Goal: Use online tool/utility: Utilize a website feature to perform a specific function

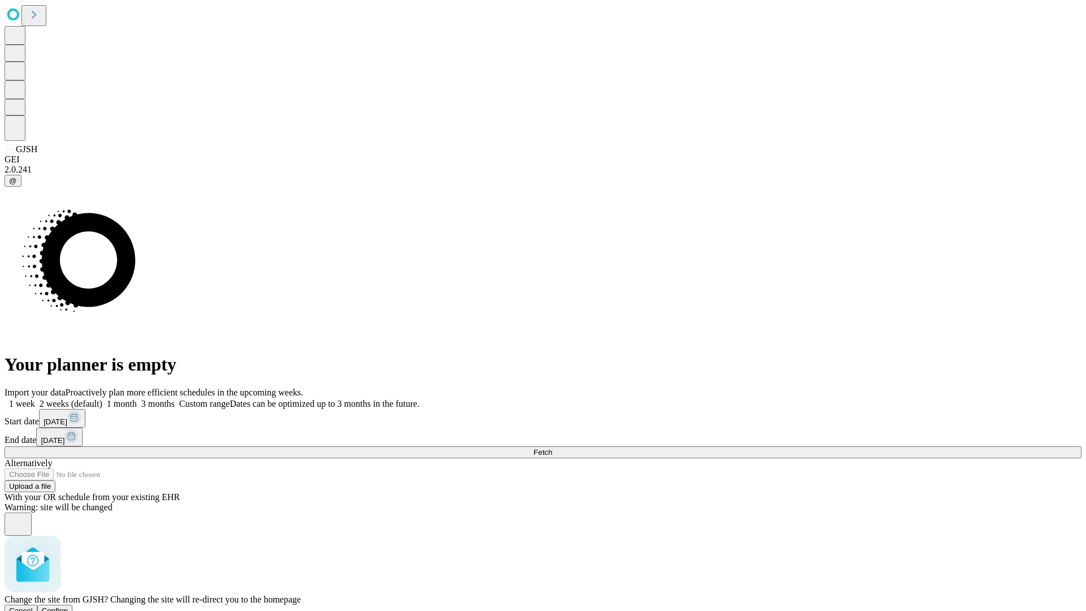
click at [68, 606] on span "Confirm" at bounding box center [55, 610] width 27 height 8
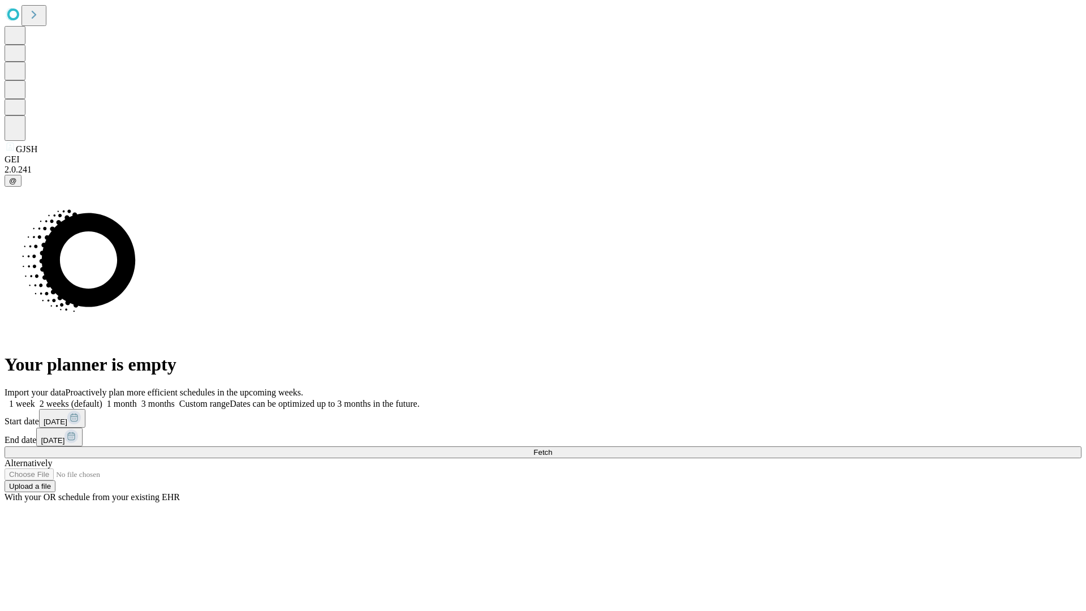
click at [35, 399] on label "1 week" at bounding box center [20, 404] width 31 height 10
click at [552, 448] on span "Fetch" at bounding box center [542, 452] width 19 height 8
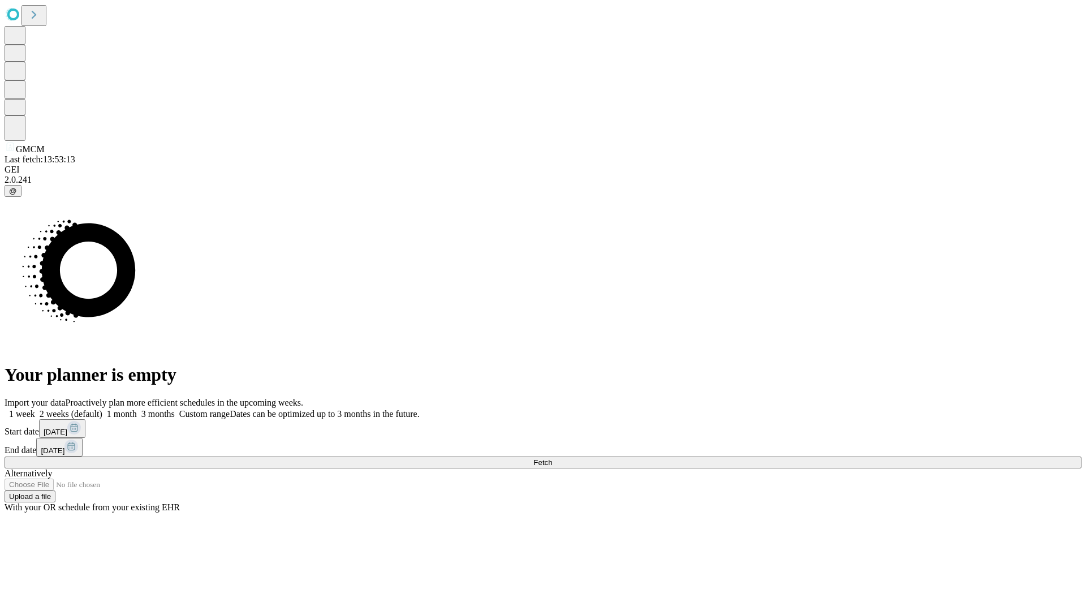
click at [35, 409] on label "1 week" at bounding box center [20, 414] width 31 height 10
click at [552, 458] on span "Fetch" at bounding box center [542, 462] width 19 height 8
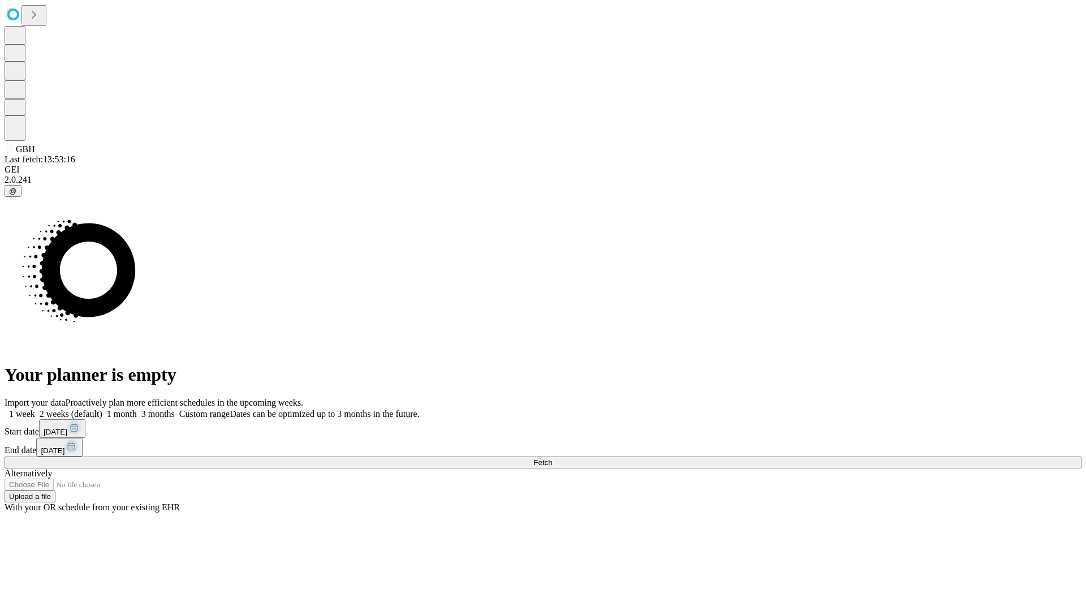
click at [35, 409] on label "1 week" at bounding box center [20, 414] width 31 height 10
click at [552, 458] on span "Fetch" at bounding box center [542, 462] width 19 height 8
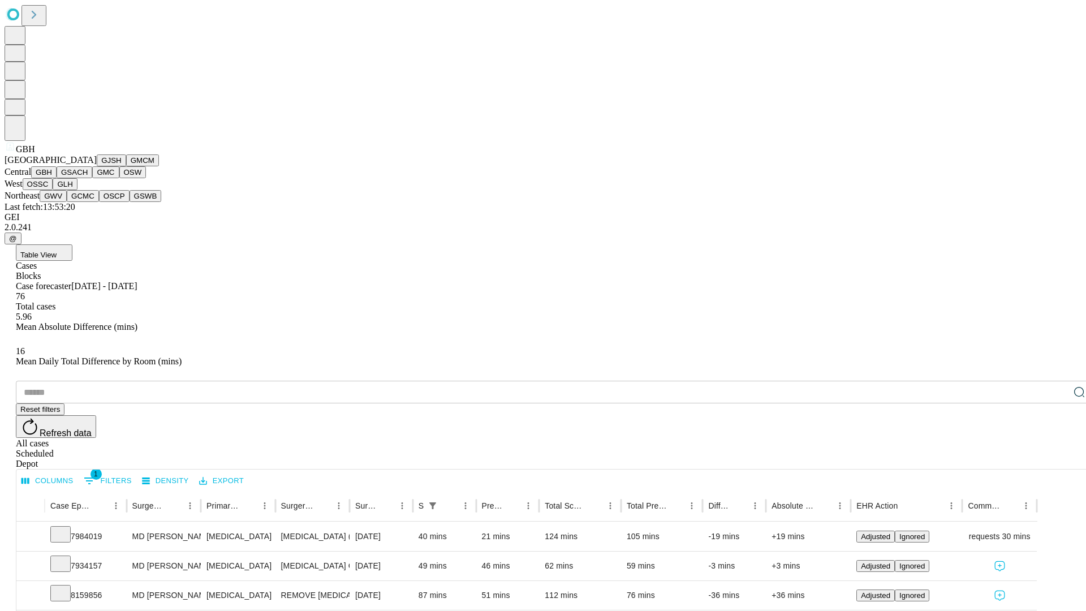
click at [88, 178] on button "GSACH" at bounding box center [75, 172] width 36 height 12
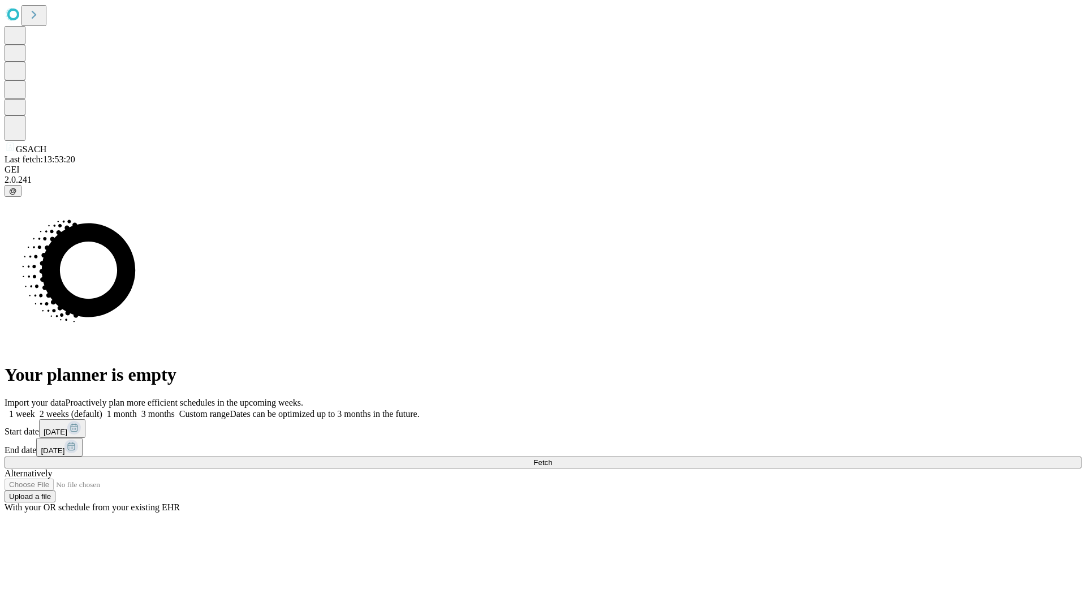
click at [35, 409] on label "1 week" at bounding box center [20, 414] width 31 height 10
click at [552, 458] on span "Fetch" at bounding box center [542, 462] width 19 height 8
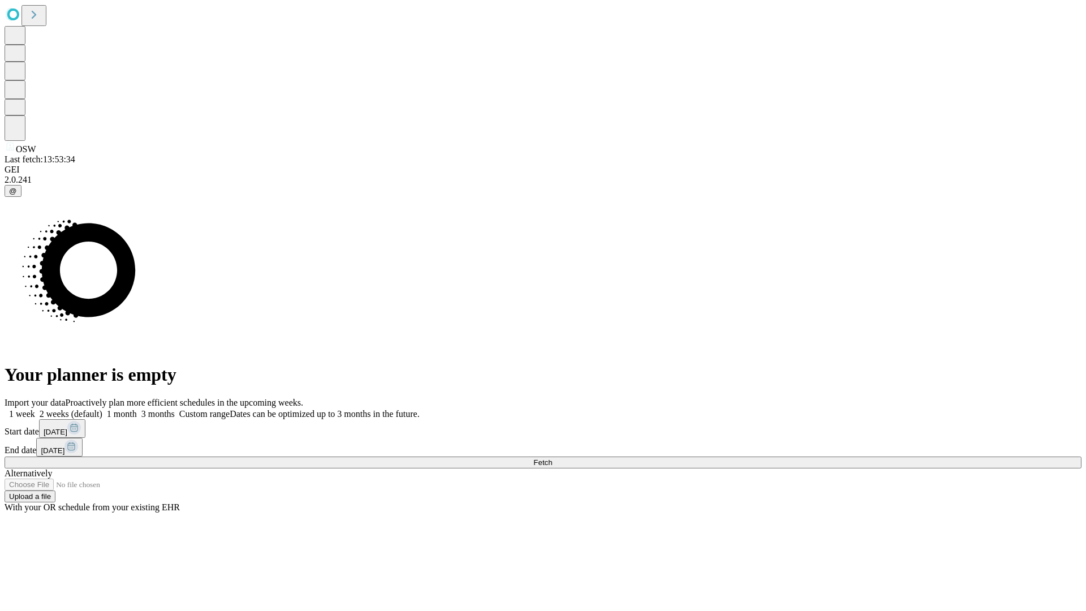
click at [35, 409] on label "1 week" at bounding box center [20, 414] width 31 height 10
click at [552, 458] on span "Fetch" at bounding box center [542, 462] width 19 height 8
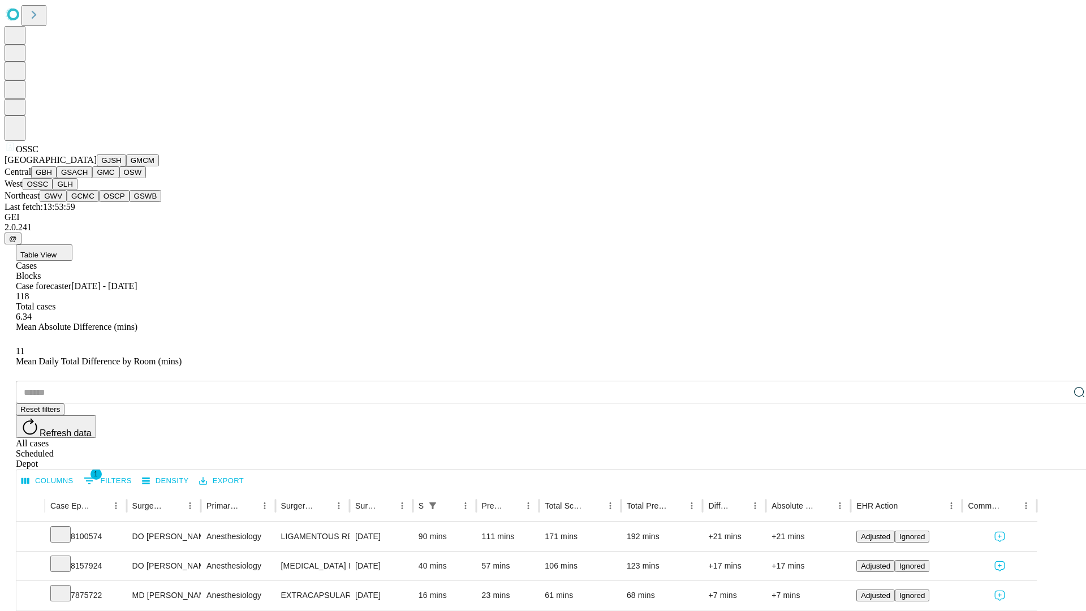
click at [77, 190] on button "GLH" at bounding box center [65, 184] width 24 height 12
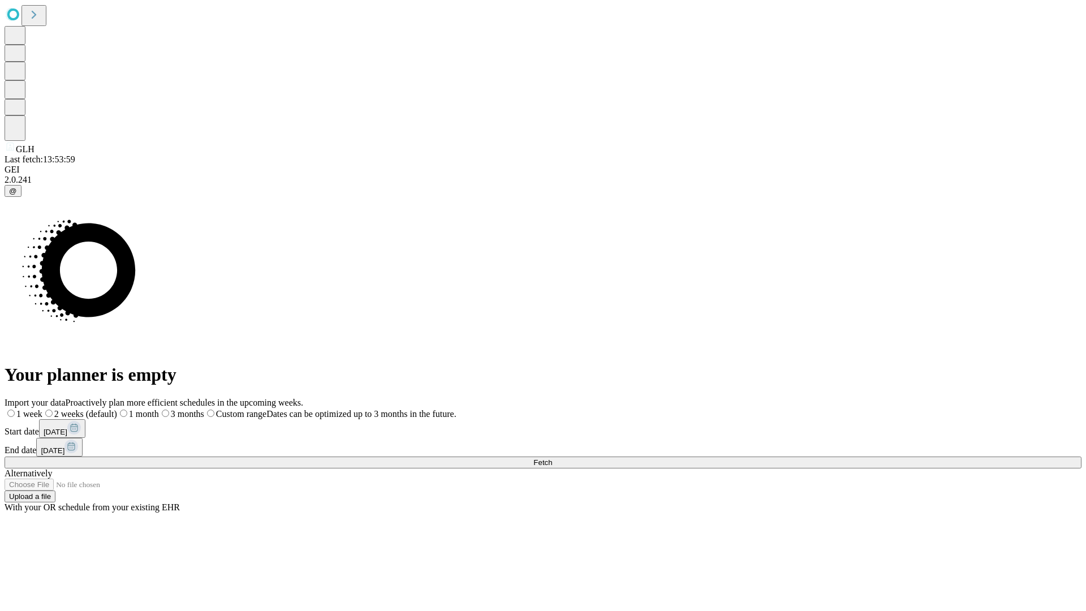
click at [552, 458] on span "Fetch" at bounding box center [542, 462] width 19 height 8
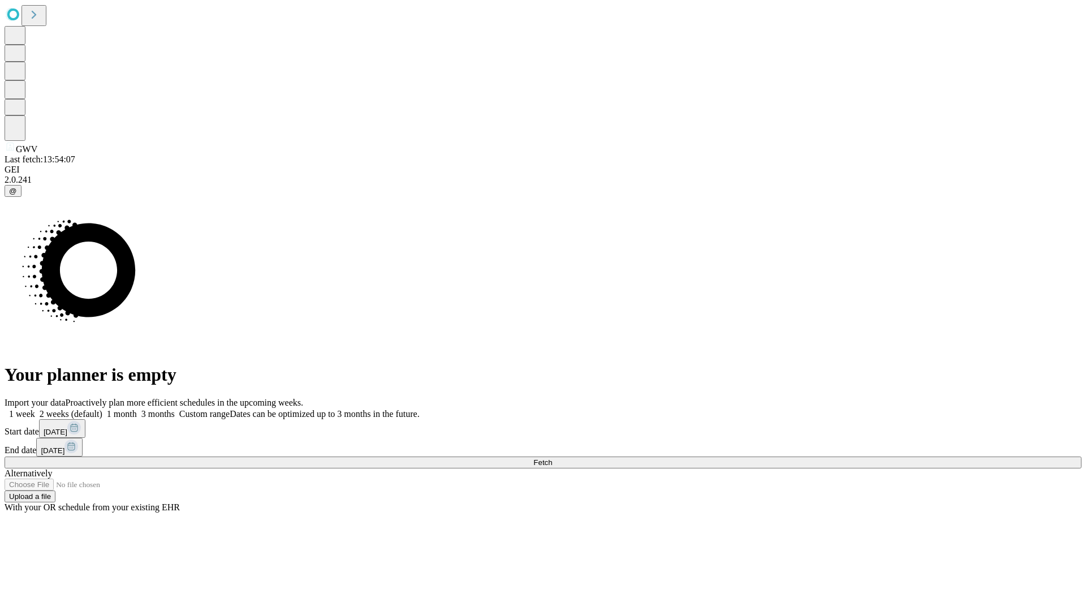
click at [35, 409] on label "1 week" at bounding box center [20, 414] width 31 height 10
click at [552, 458] on span "Fetch" at bounding box center [542, 462] width 19 height 8
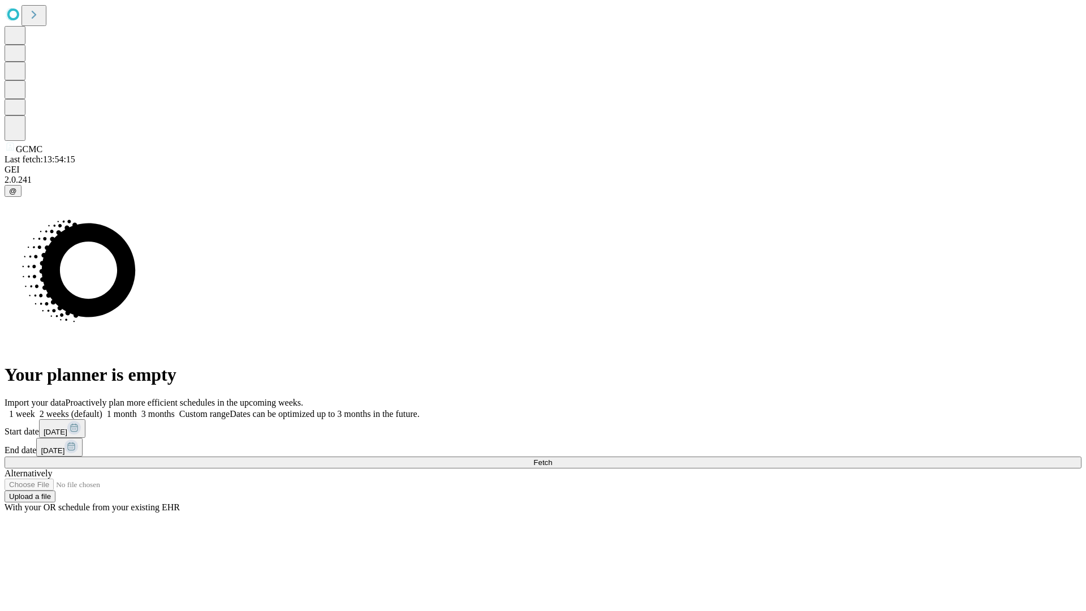
click at [35, 409] on label "1 week" at bounding box center [20, 414] width 31 height 10
click at [552, 458] on span "Fetch" at bounding box center [542, 462] width 19 height 8
